Goal: Task Accomplishment & Management: Manage account settings

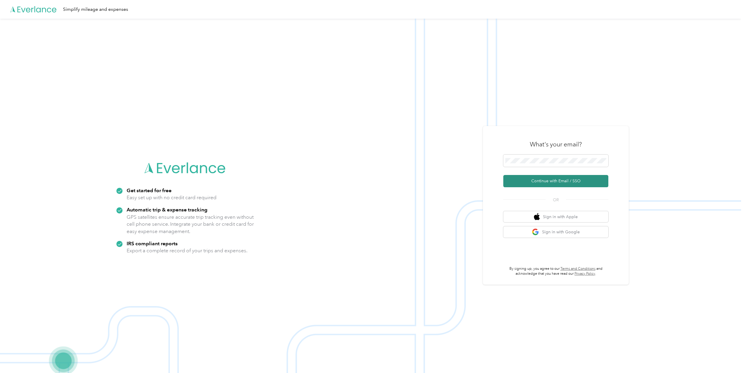
click at [546, 179] on button "Continue with Email / SSO" at bounding box center [555, 181] width 105 height 12
click at [556, 179] on button "Continue with Email / SSO" at bounding box center [555, 181] width 105 height 12
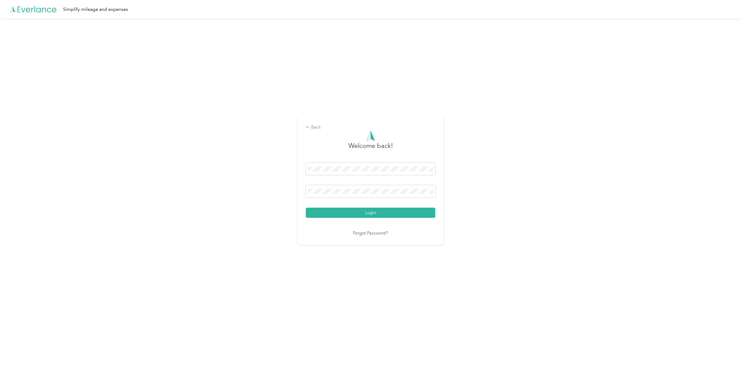
click at [366, 207] on div "Login" at bounding box center [371, 190] width 130 height 55
click at [372, 215] on button "Login" at bounding box center [371, 213] width 130 height 10
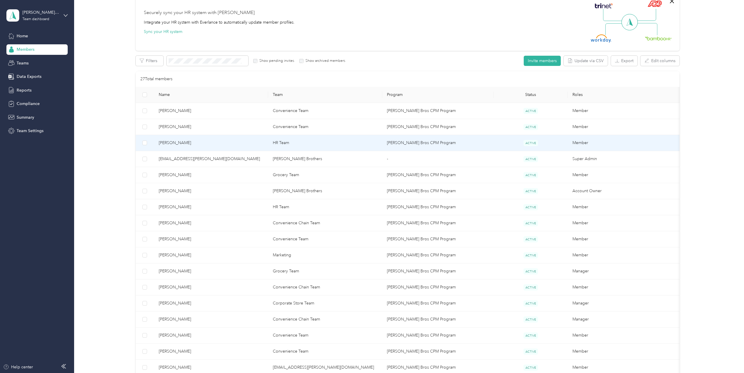
scroll to position [58, 0]
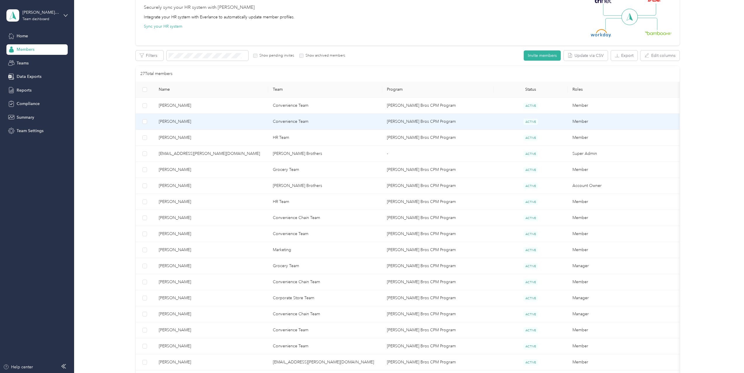
click at [170, 122] on span "[PERSON_NAME]" at bounding box center [211, 121] width 105 height 6
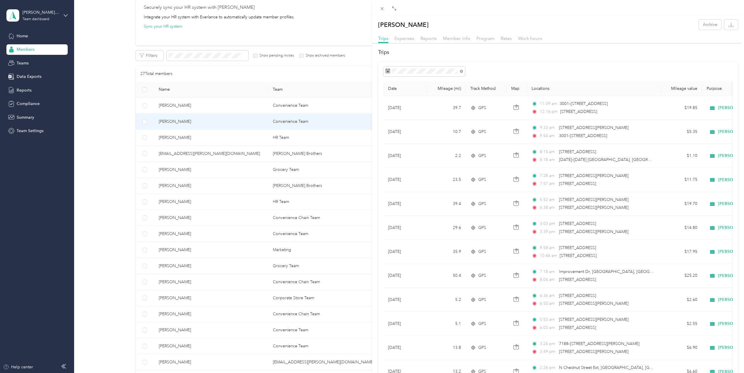
click at [177, 188] on div "[PERSON_NAME] Archive Trips Expenses Reports Member info Program Rates Work hou…" at bounding box center [372, 186] width 744 height 373
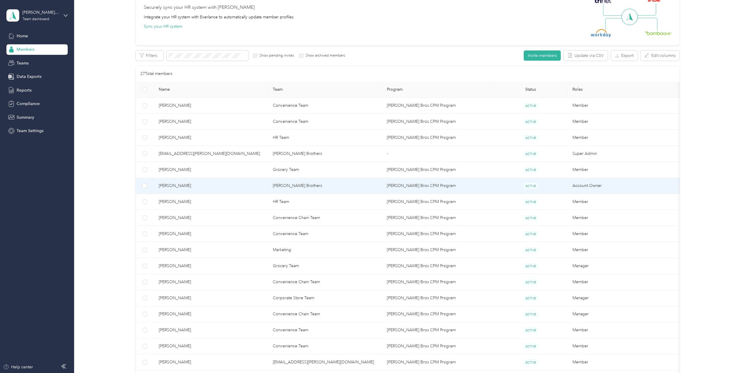
click at [156, 185] on td "[PERSON_NAME]" at bounding box center [211, 186] width 114 height 16
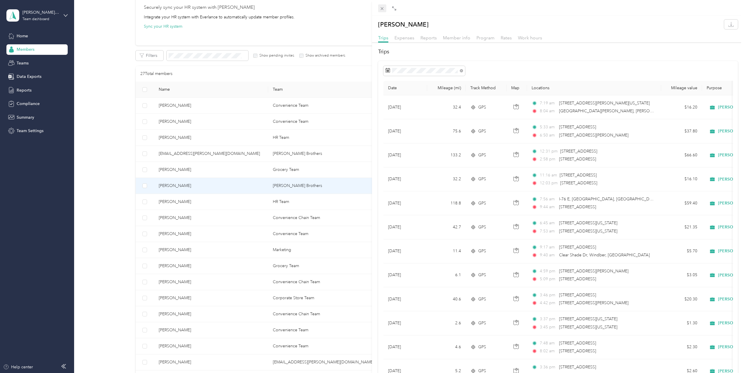
click at [382, 6] on icon at bounding box center [382, 8] width 5 height 5
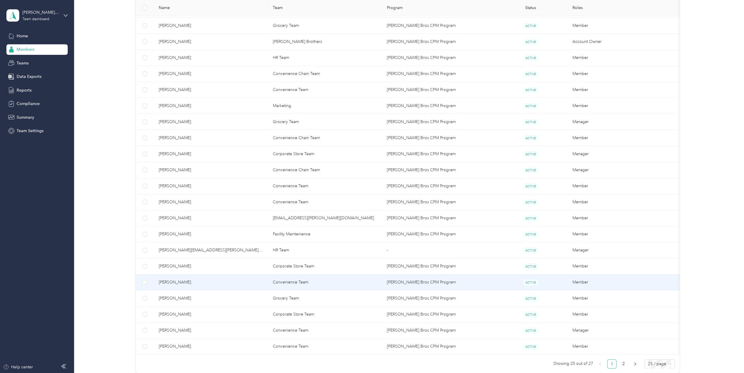
scroll to position [233, 0]
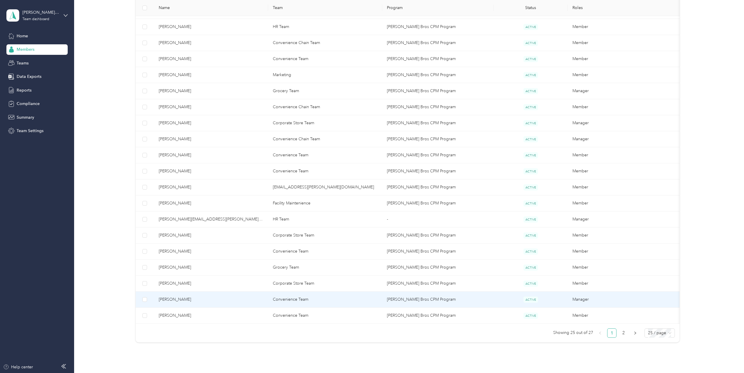
click at [170, 299] on span "[PERSON_NAME]" at bounding box center [211, 299] width 105 height 6
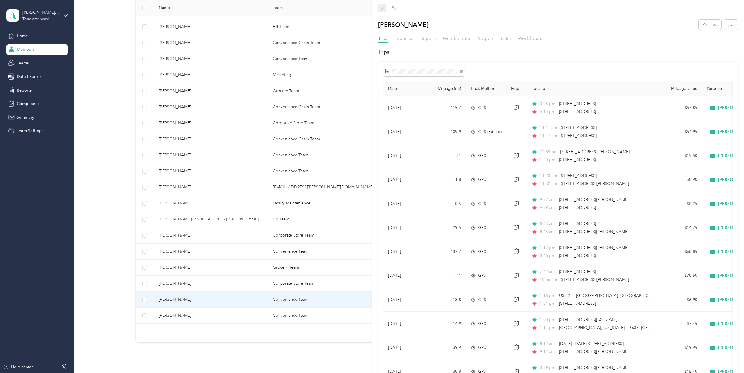
click at [383, 8] on icon at bounding box center [382, 8] width 5 height 5
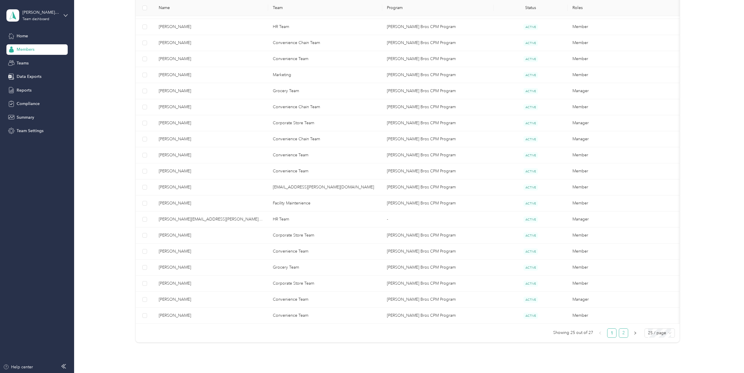
click at [624, 331] on link "2" at bounding box center [623, 333] width 9 height 9
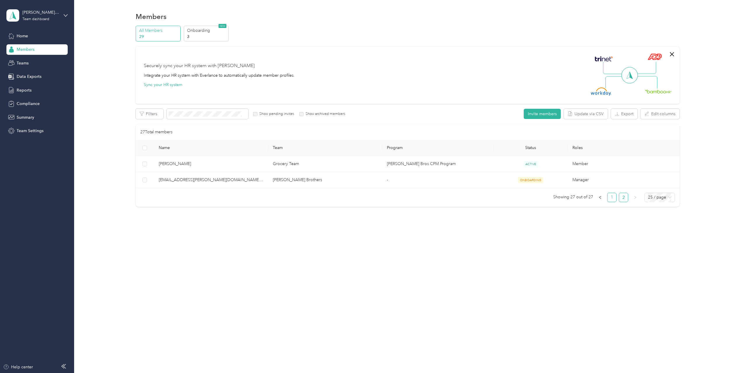
click at [615, 198] on link "1" at bounding box center [611, 197] width 9 height 9
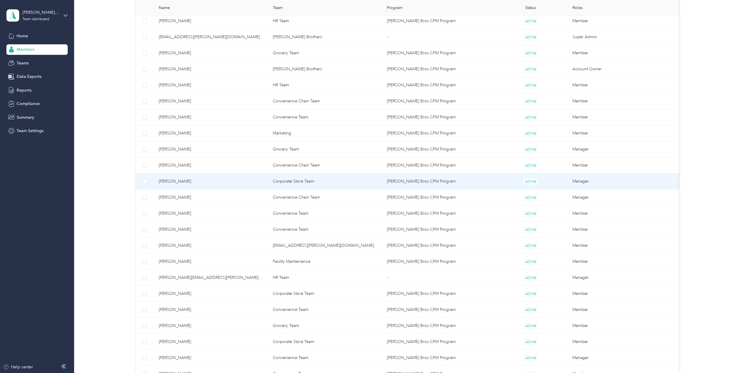
scroll to position [233, 0]
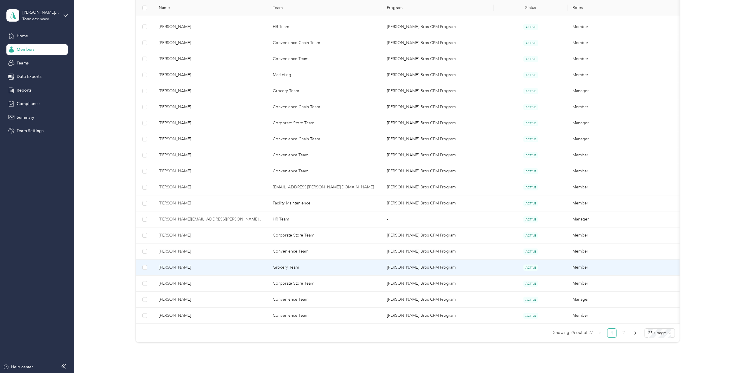
click at [181, 267] on span "[PERSON_NAME]" at bounding box center [211, 267] width 105 height 6
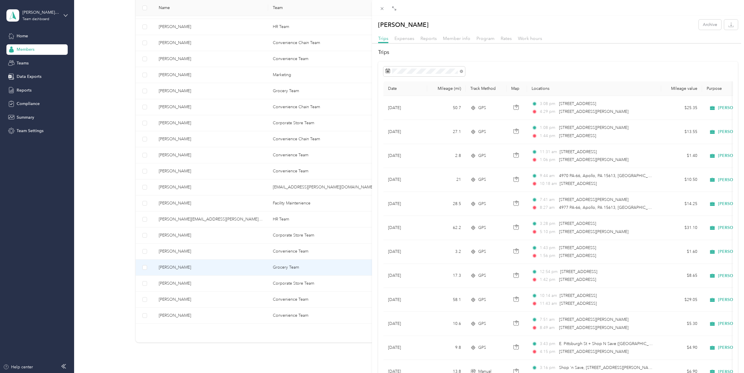
click at [176, 251] on div "[PERSON_NAME] Archive Trips Expenses Reports Member info Program Rates Work hou…" at bounding box center [372, 186] width 744 height 373
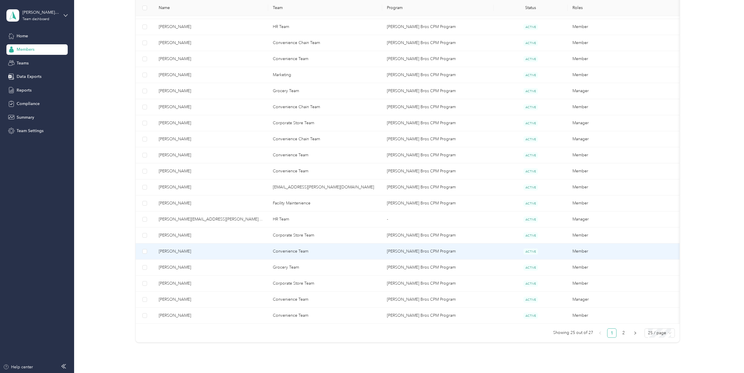
click at [176, 251] on span "[PERSON_NAME]" at bounding box center [211, 251] width 105 height 6
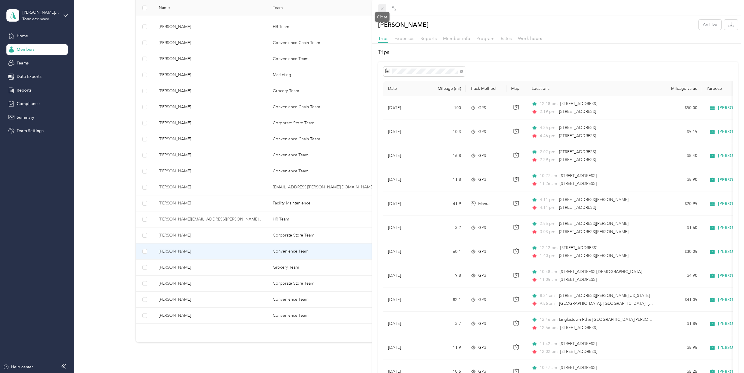
click at [384, 10] on icon at bounding box center [382, 8] width 5 height 5
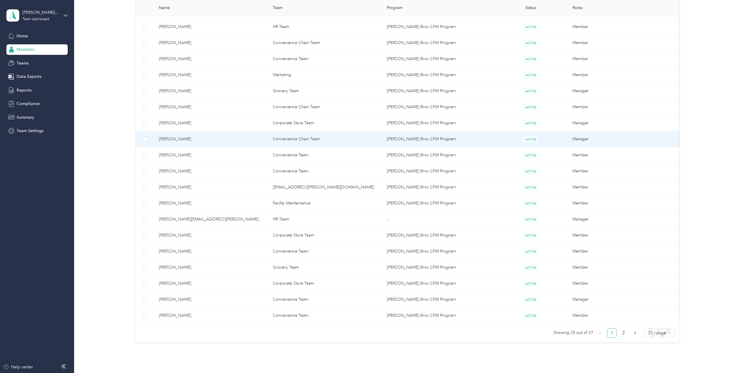
click at [180, 139] on span "[PERSON_NAME]" at bounding box center [211, 139] width 105 height 6
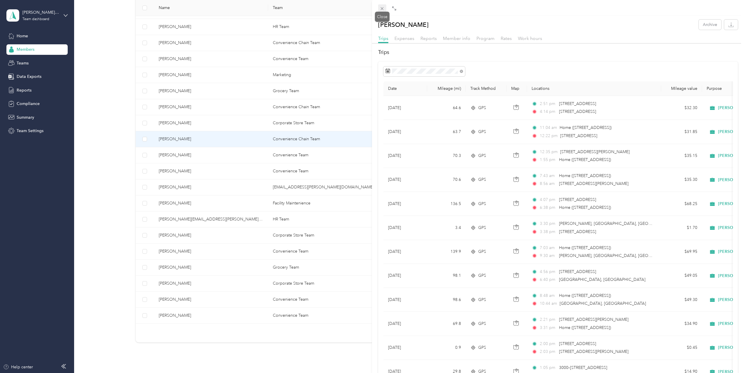
click at [382, 8] on icon at bounding box center [382, 8] width 3 height 3
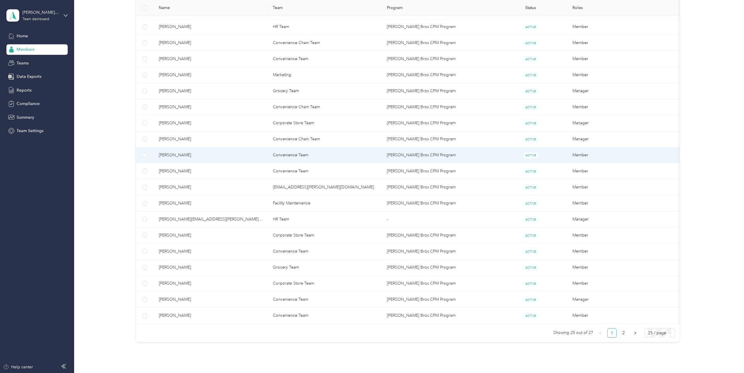
click at [180, 156] on span "[PERSON_NAME]" at bounding box center [211, 155] width 105 height 6
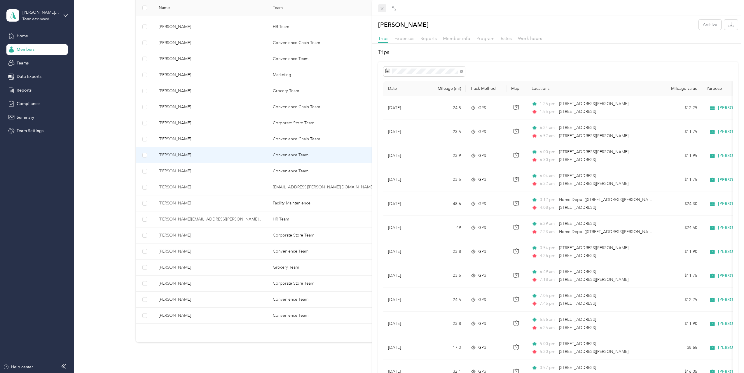
click at [382, 10] on icon at bounding box center [382, 8] width 5 height 5
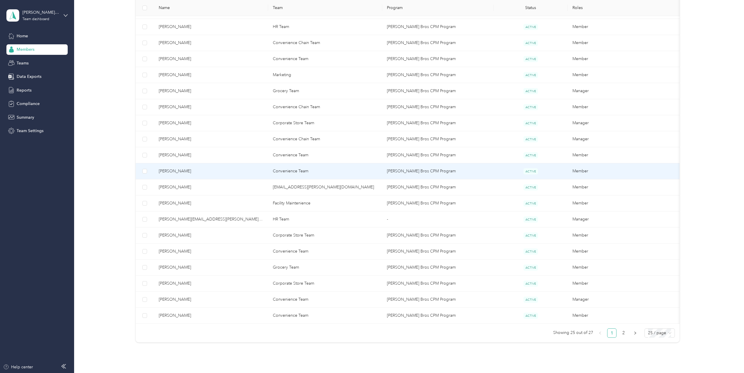
click at [187, 169] on span "[PERSON_NAME]" at bounding box center [211, 171] width 105 height 6
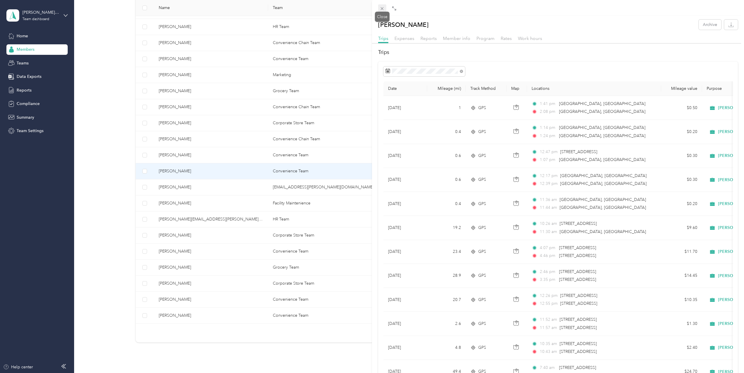
click at [382, 8] on icon at bounding box center [382, 8] width 5 height 5
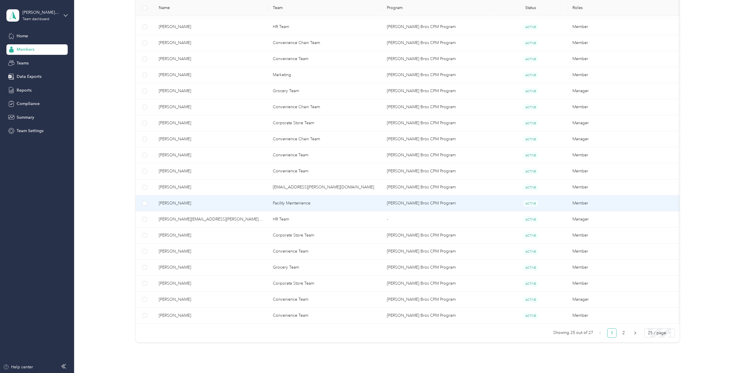
click at [166, 201] on span "[PERSON_NAME]" at bounding box center [211, 203] width 105 height 6
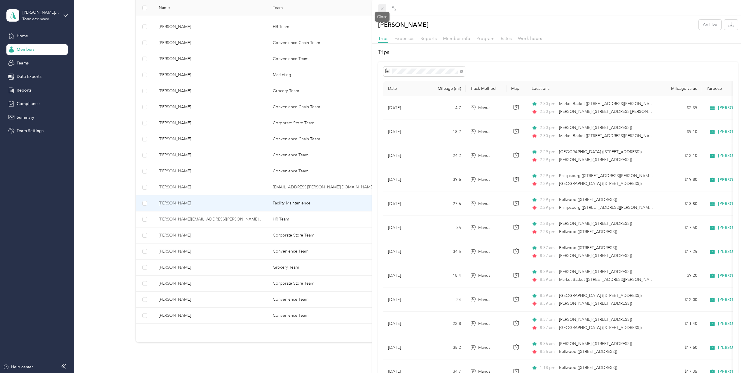
click at [381, 8] on icon at bounding box center [382, 8] width 5 height 5
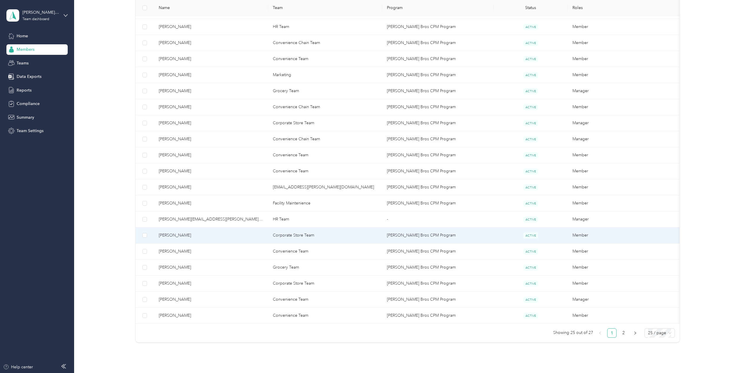
click at [178, 235] on span "[PERSON_NAME]" at bounding box center [211, 235] width 105 height 6
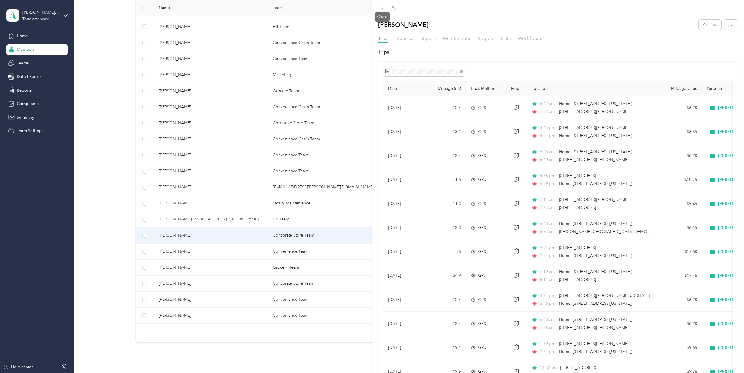
click at [382, 11] on span at bounding box center [382, 8] width 8 height 8
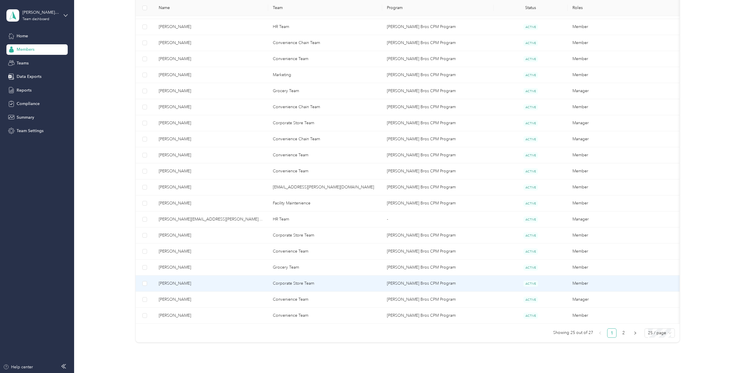
scroll to position [263, 0]
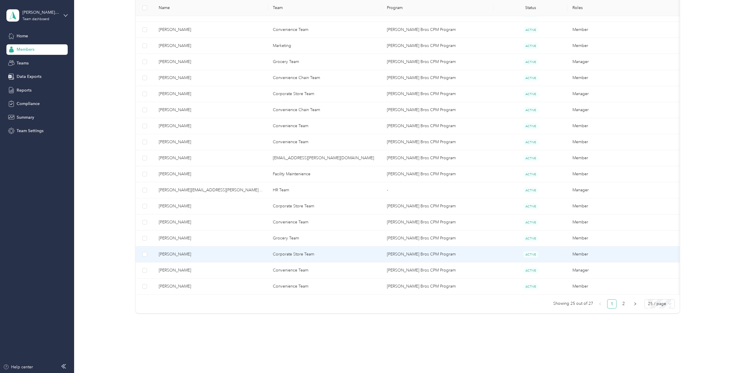
click at [177, 253] on span "[PERSON_NAME]" at bounding box center [211, 254] width 105 height 6
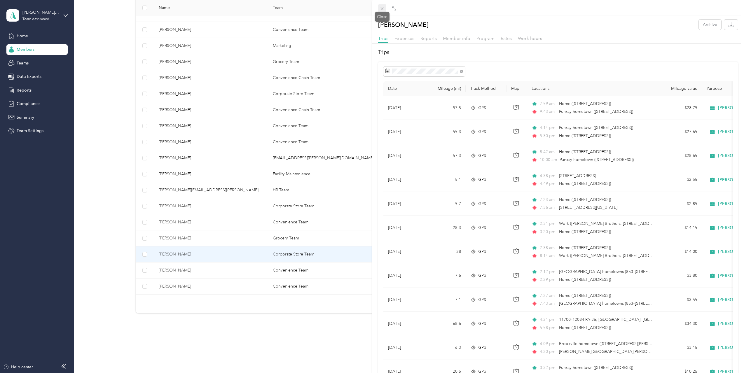
click at [382, 9] on icon at bounding box center [382, 8] width 3 height 3
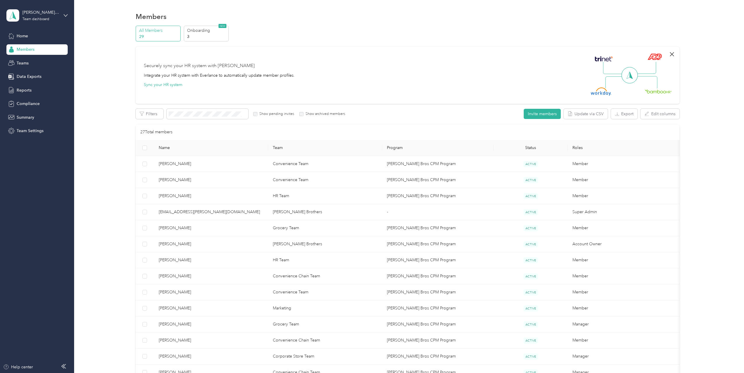
click at [671, 51] on icon "button" at bounding box center [671, 54] width 7 height 7
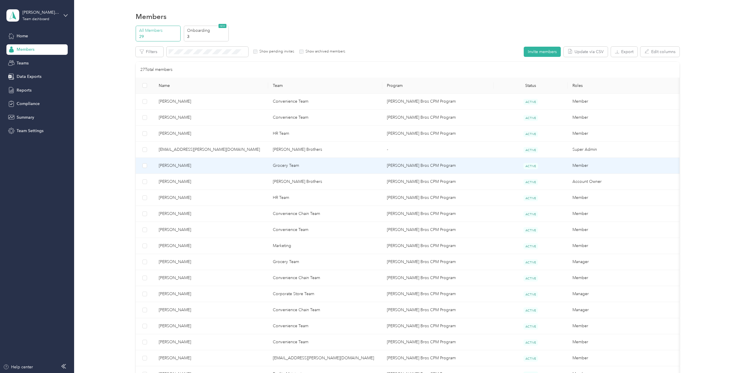
click at [183, 166] on span "[PERSON_NAME]" at bounding box center [211, 166] width 105 height 6
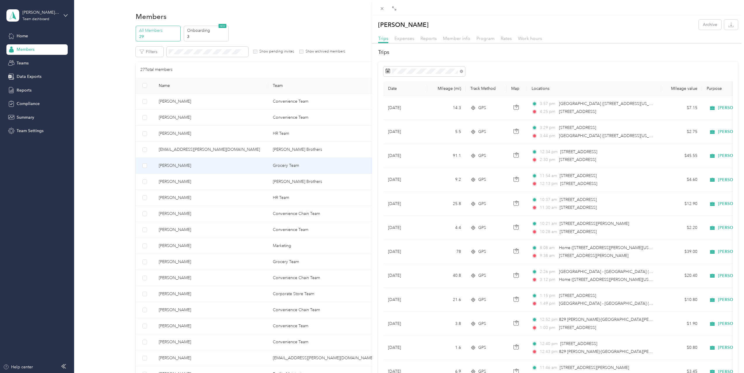
click at [177, 100] on div "[PERSON_NAME] Archive Trips Expenses Reports Member info Program Rates Work hou…" at bounding box center [372, 186] width 744 height 373
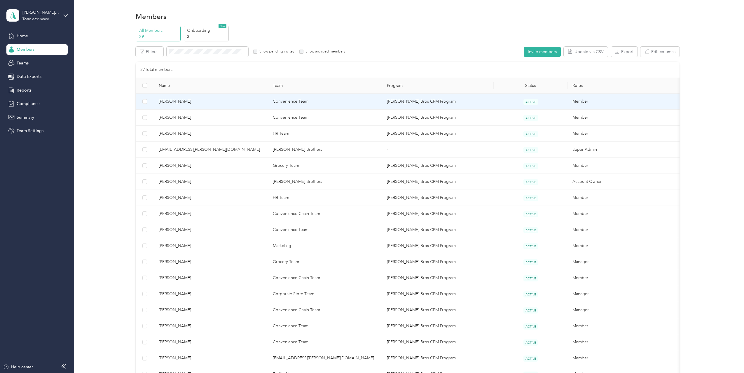
click at [180, 102] on span "[PERSON_NAME]" at bounding box center [211, 101] width 105 height 6
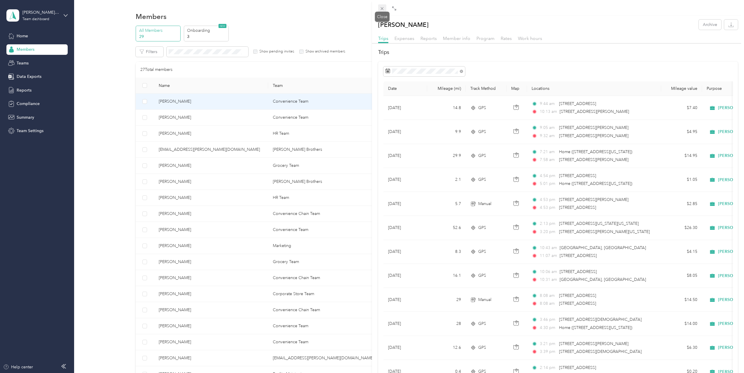
click at [383, 8] on icon at bounding box center [382, 8] width 5 height 5
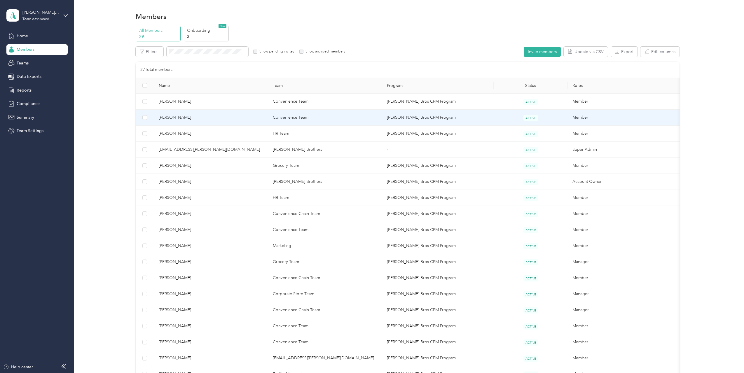
click at [214, 116] on span "[PERSON_NAME]" at bounding box center [211, 117] width 105 height 6
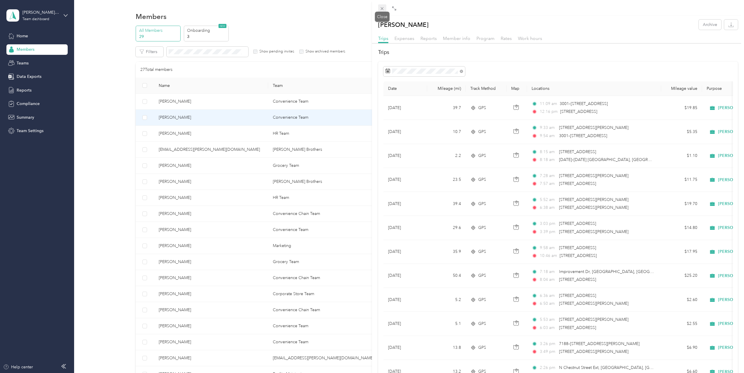
click at [382, 10] on icon at bounding box center [382, 8] width 5 height 5
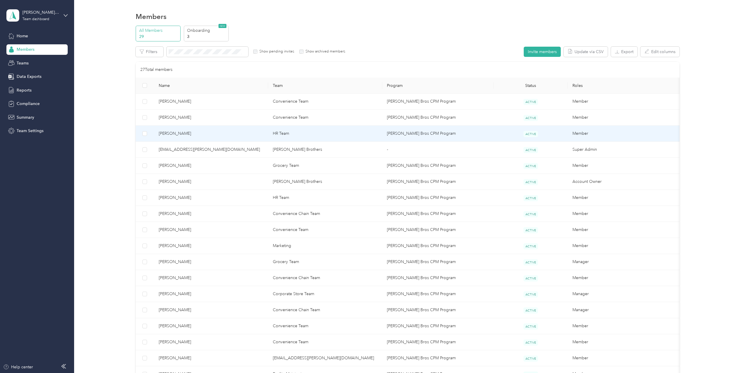
click at [204, 136] on span "[PERSON_NAME]" at bounding box center [211, 133] width 105 height 6
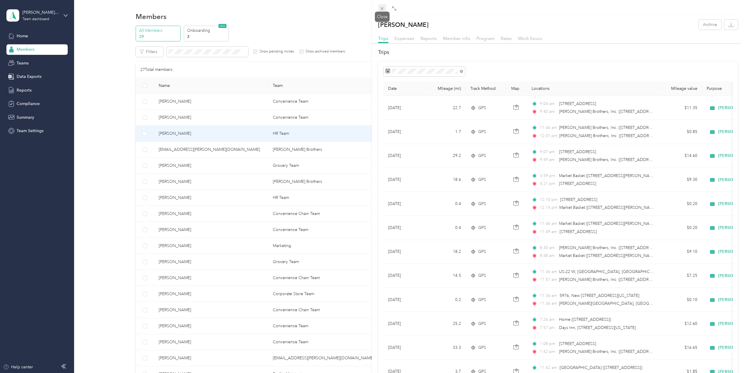
click at [384, 8] on icon at bounding box center [382, 8] width 5 height 5
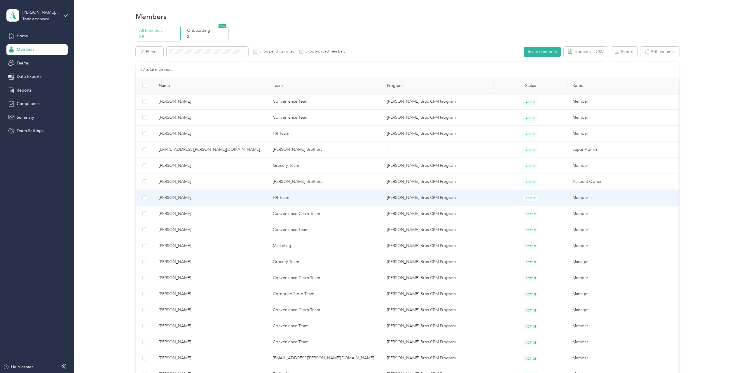
click at [195, 201] on td "[PERSON_NAME]" at bounding box center [211, 198] width 114 height 16
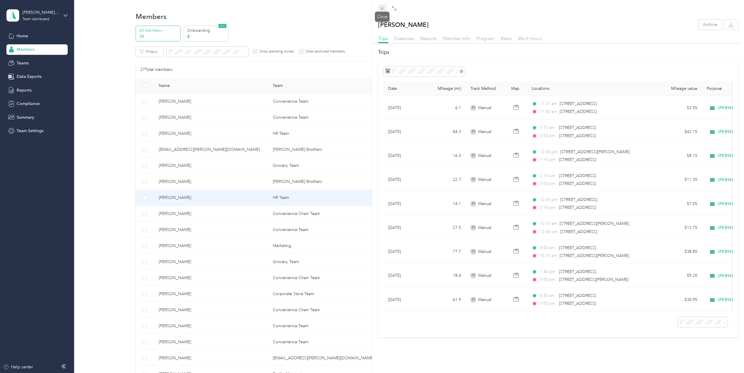
click at [383, 9] on icon at bounding box center [382, 8] width 5 height 5
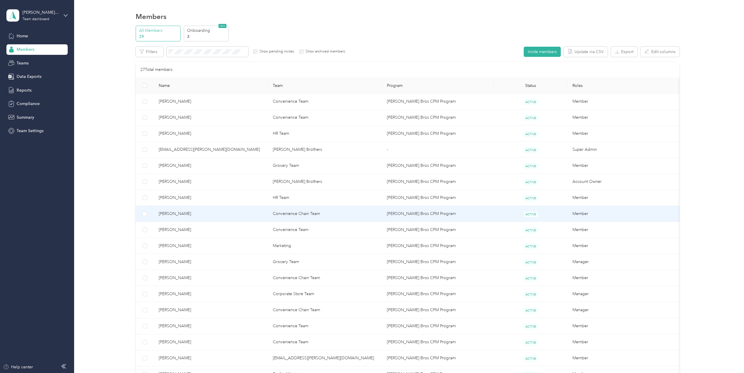
click at [196, 216] on span "[PERSON_NAME]" at bounding box center [211, 214] width 105 height 6
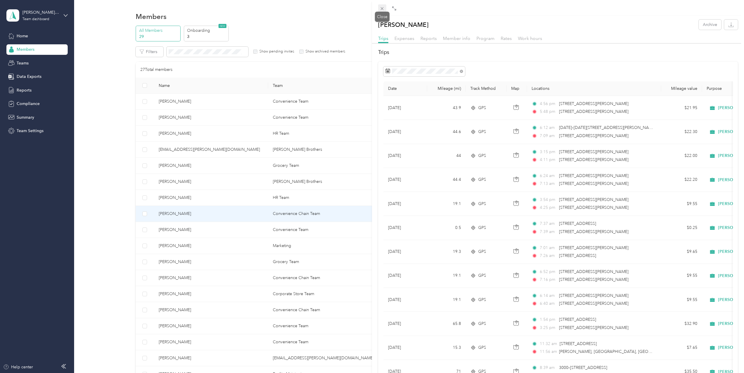
click at [382, 11] on icon at bounding box center [382, 8] width 5 height 5
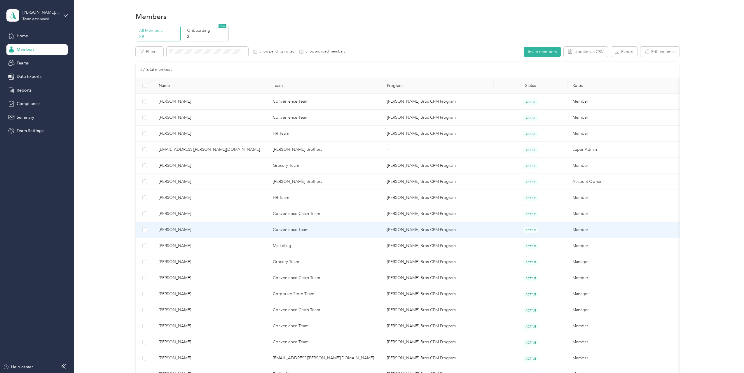
click at [190, 227] on span "[PERSON_NAME]" at bounding box center [211, 230] width 105 height 6
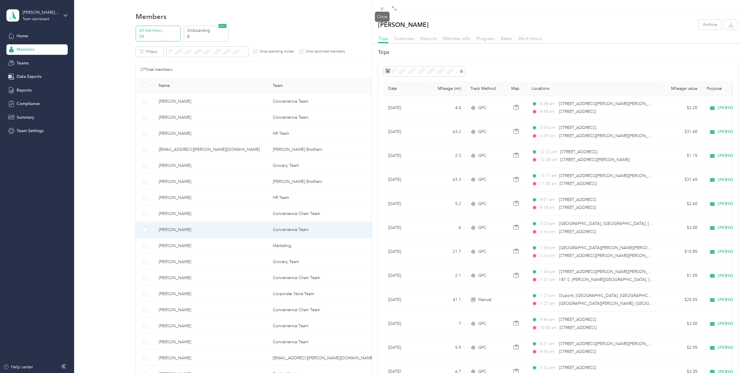
click at [383, 8] on icon at bounding box center [382, 8] width 5 height 5
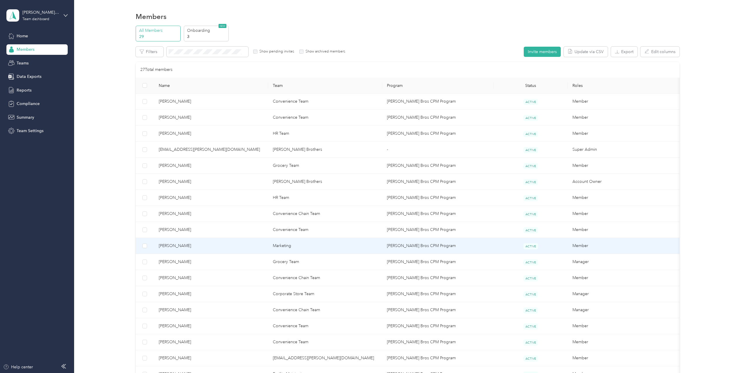
click at [214, 247] on span "[PERSON_NAME]" at bounding box center [211, 246] width 105 height 6
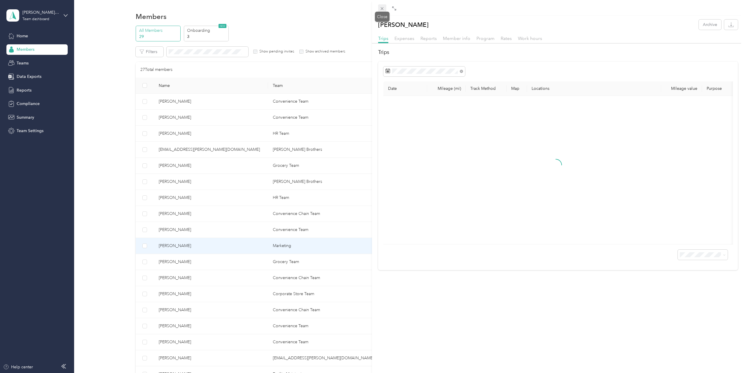
click at [382, 10] on icon at bounding box center [382, 8] width 5 height 5
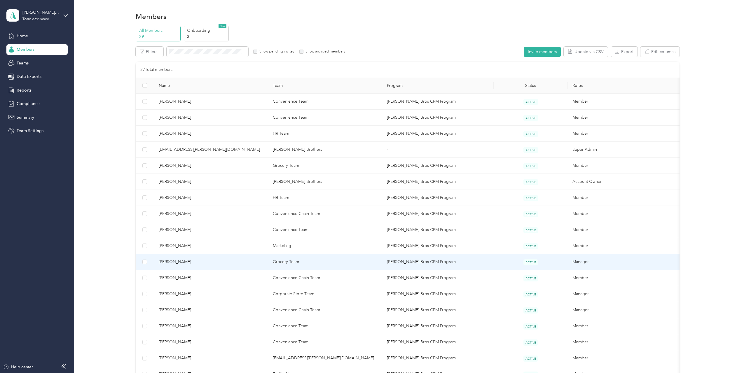
click at [186, 263] on span "[PERSON_NAME]" at bounding box center [211, 262] width 105 height 6
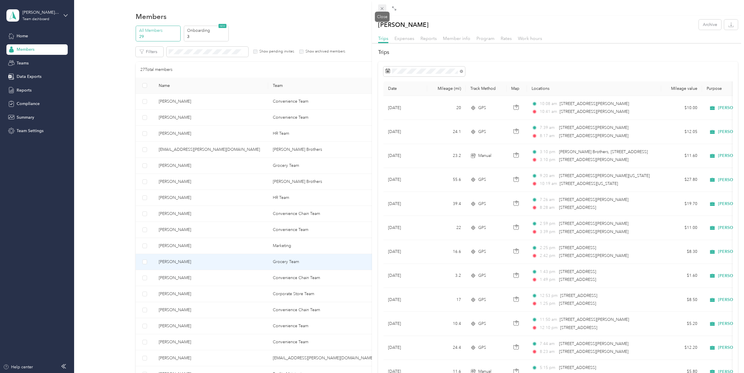
click at [381, 9] on icon at bounding box center [382, 8] width 5 height 5
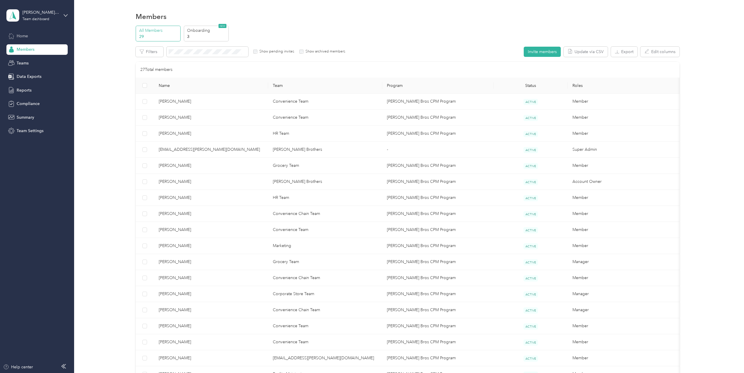
click at [25, 34] on span "Home" at bounding box center [22, 36] width 11 height 6
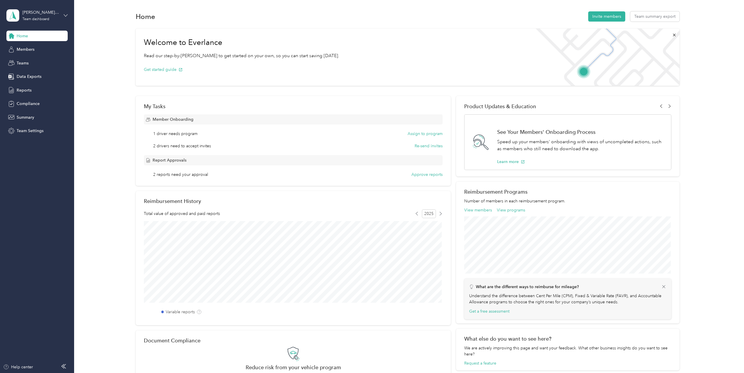
click at [66, 15] on icon at bounding box center [66, 15] width 4 height 4
click at [29, 71] on div "Log out" at bounding box center [85, 74] width 148 height 10
